Goal: Information Seeking & Learning: Check status

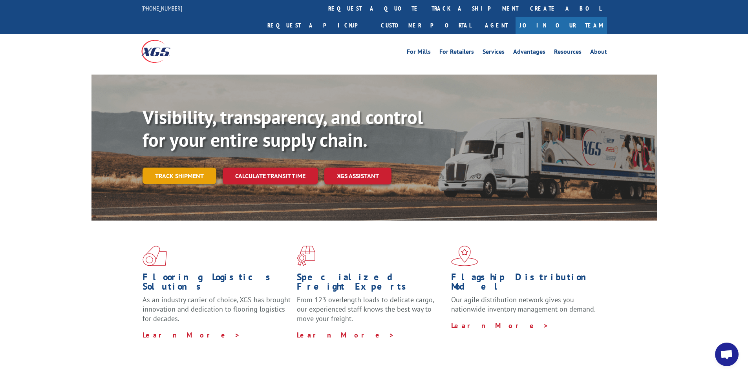
click at [160, 168] on link "Track shipment" at bounding box center [180, 176] width 74 height 16
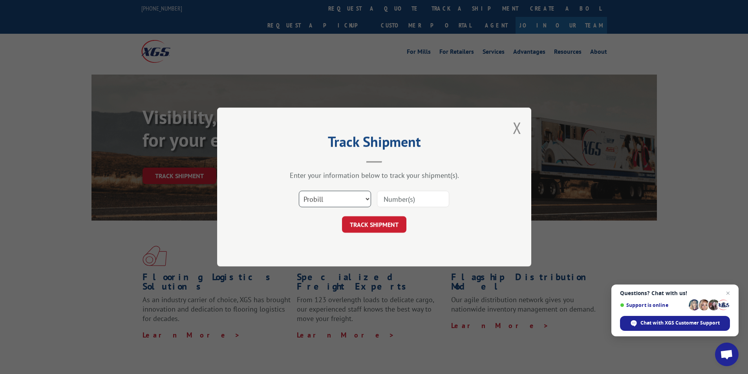
click at [370, 199] on select "Select category... Probill BOL PO" at bounding box center [335, 199] width 72 height 16
select select "bol"
click at [299, 191] on select "Select category... Probill BOL PO" at bounding box center [335, 199] width 72 height 16
click at [408, 194] on input at bounding box center [413, 199] width 72 height 16
type input "635880"
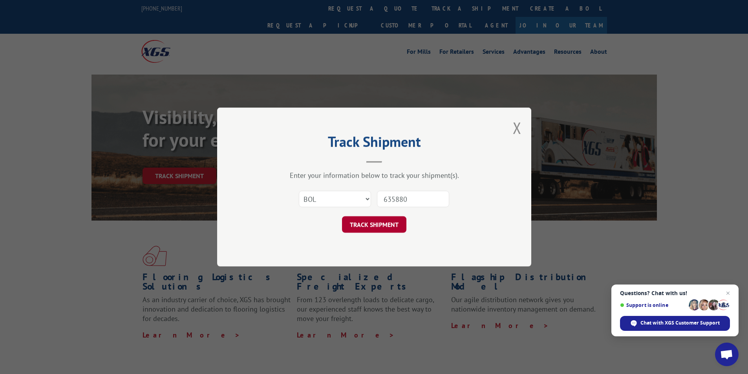
click at [393, 227] on button "TRACK SHIPMENT" at bounding box center [374, 224] width 64 height 16
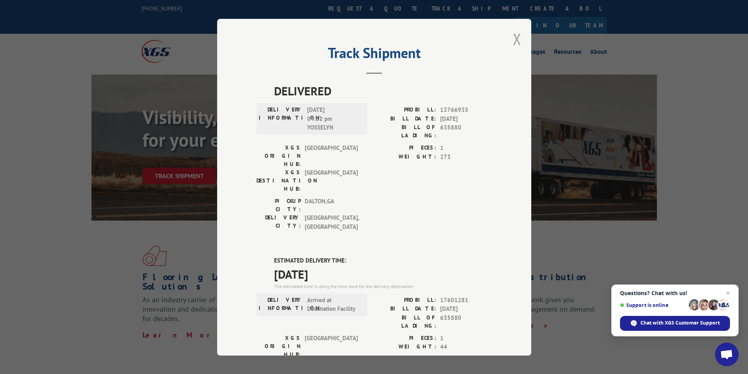
click at [513, 41] on button "Close modal" at bounding box center [517, 39] width 9 height 21
